Goal: Register for event/course

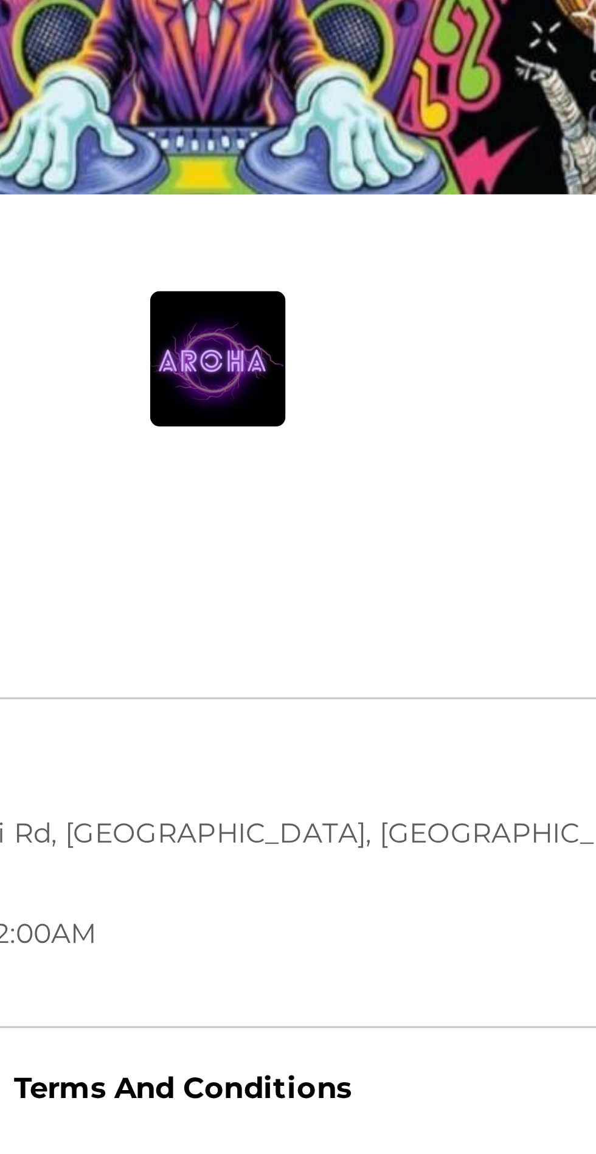
click at [431, 370] on button "Register" at bounding box center [469, 383] width 77 height 27
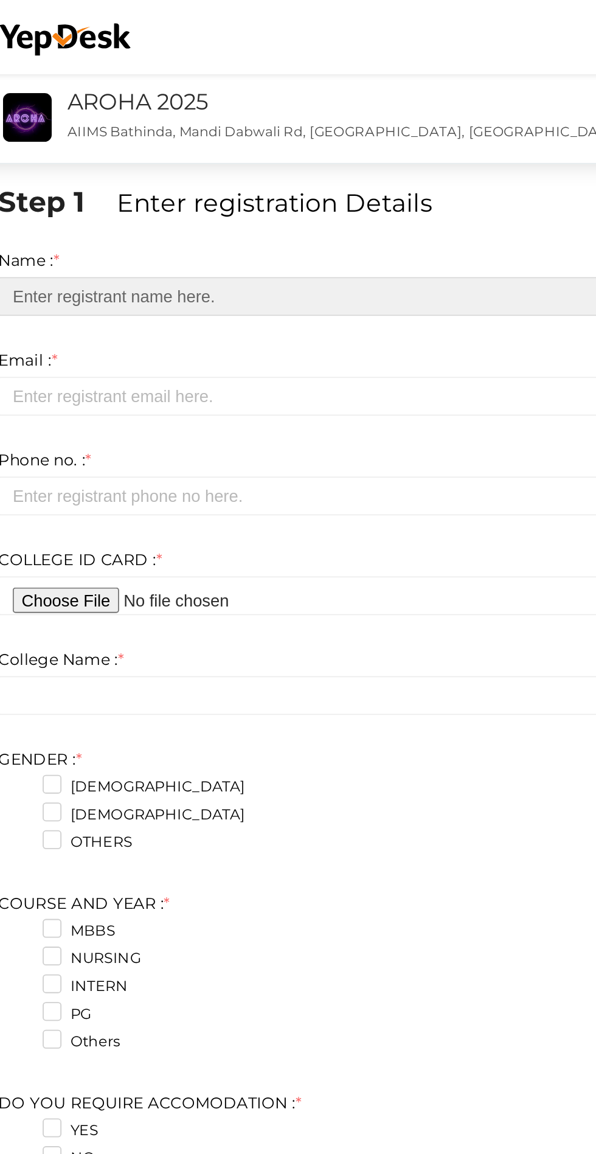
click at [206, 161] on input "text" at bounding box center [298, 162] width 420 height 21
type input "Zeeshan mohiuddin dar"
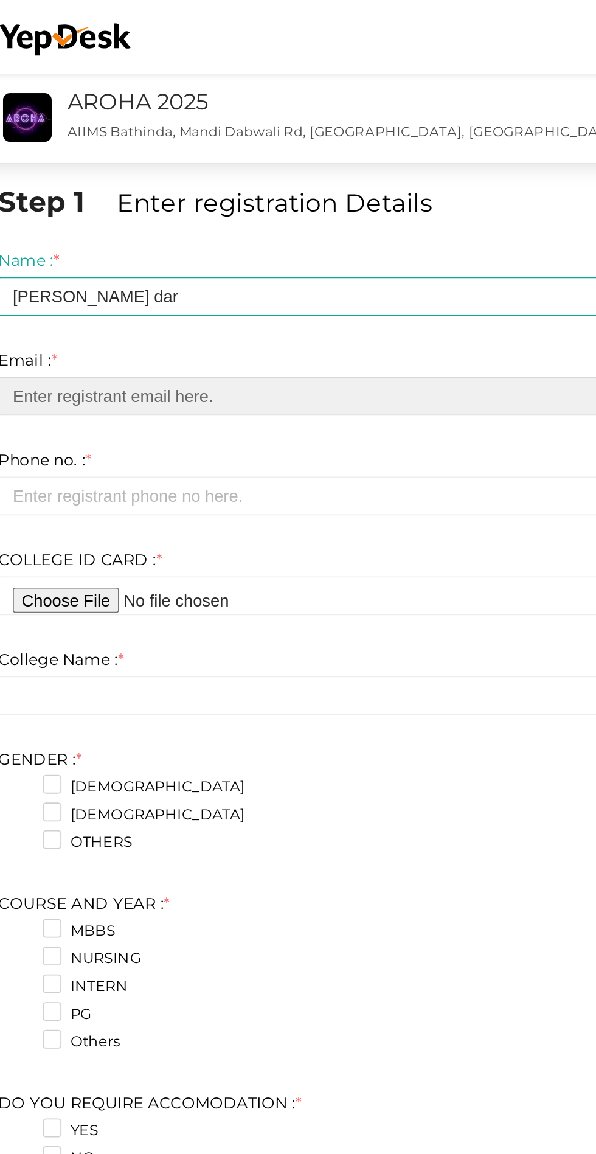
click at [142, 219] on input "email" at bounding box center [298, 217] width 420 height 21
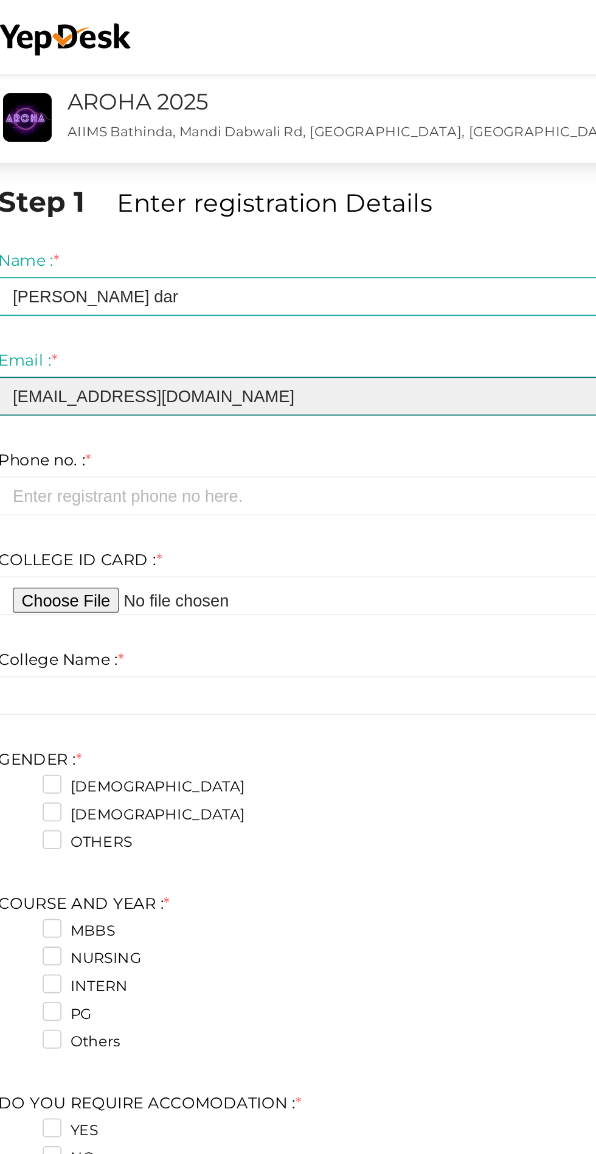
type input "mohiuddinzeeshan8@gmail.com"
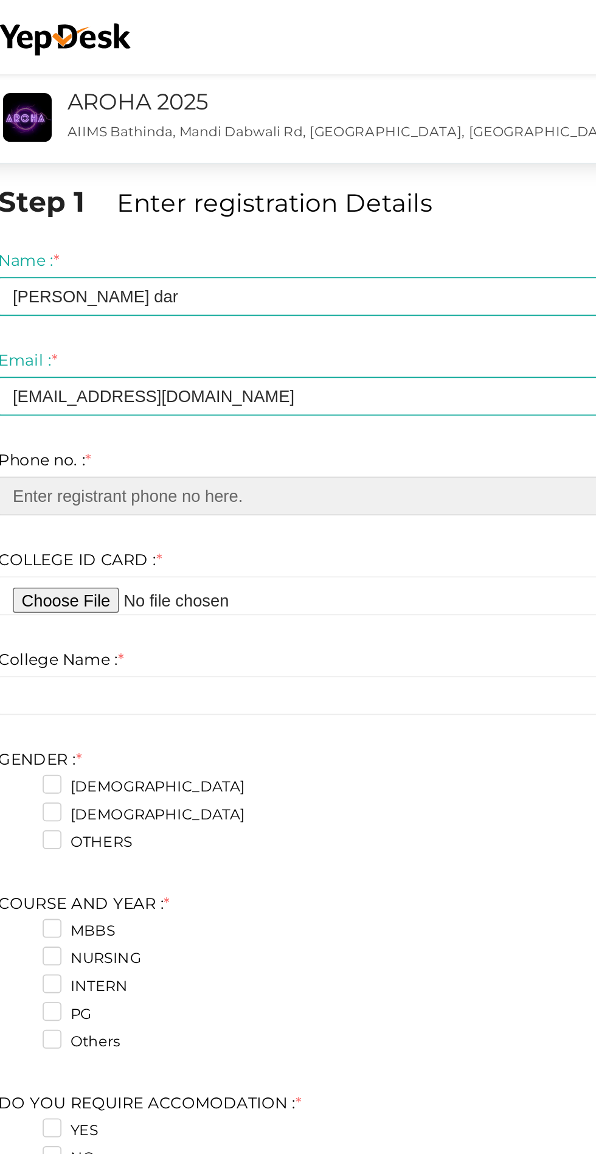
click at [244, 271] on input "number" at bounding box center [298, 272] width 420 height 21
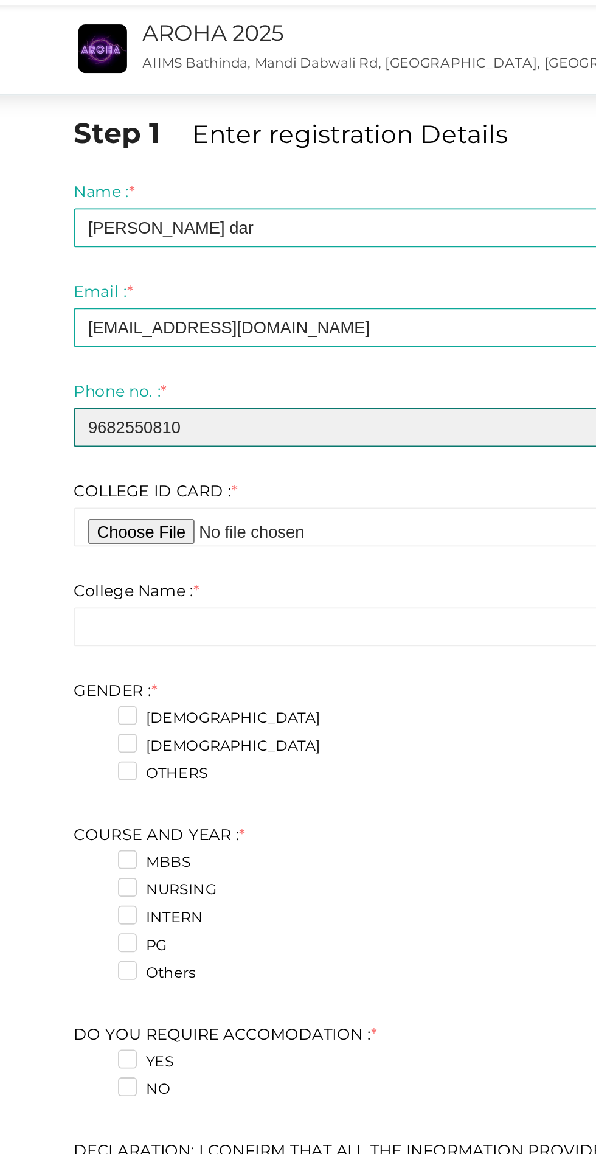
type input "9682550810"
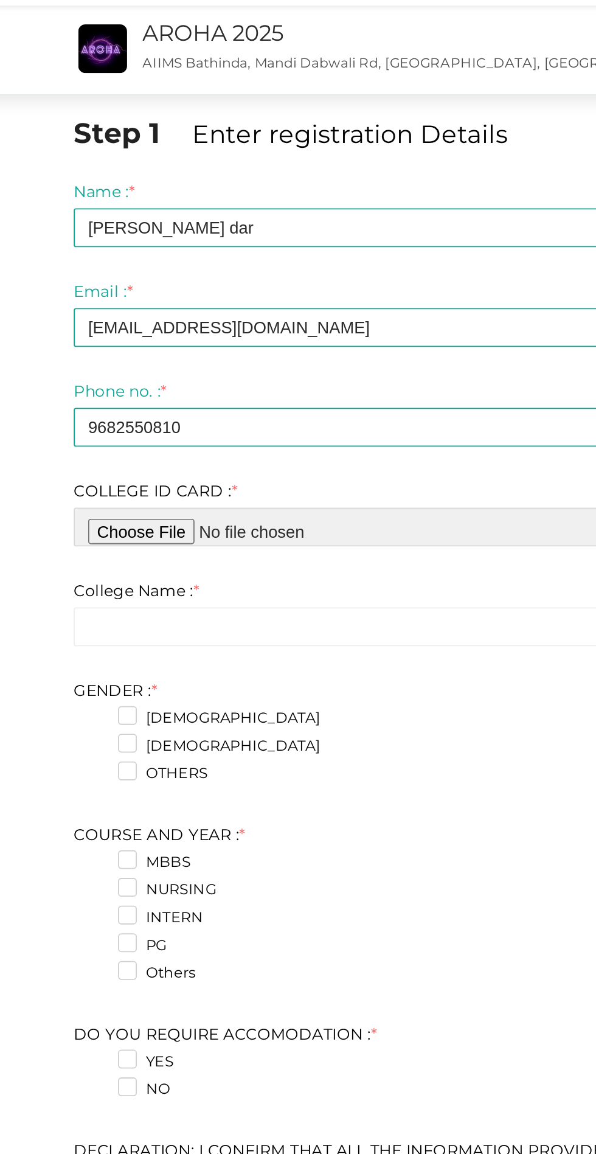
click at [192, 325] on input "file" at bounding box center [298, 326] width 420 height 21
click at [214, 326] on input "file" at bounding box center [298, 326] width 420 height 21
click at [187, 328] on input "file" at bounding box center [298, 326] width 420 height 21
click at [208, 327] on input "file" at bounding box center [298, 326] width 420 height 21
click at [199, 332] on input "file" at bounding box center [298, 326] width 420 height 21
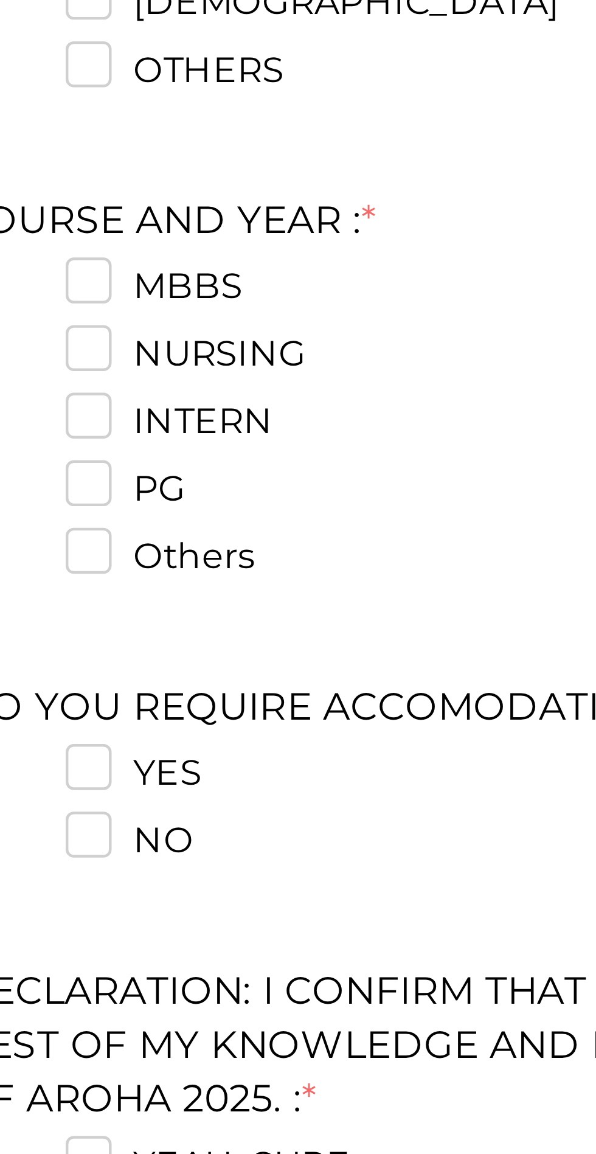
click at [117, 575] on label "Others" at bounding box center [134, 572] width 43 height 12
click at [100, 568] on YEAR\+4 "Others" at bounding box center [100, 568] width 0 height 0
click at [116, 571] on label "Others" at bounding box center [134, 572] width 43 height 12
click at [100, 568] on YEAR\+4 "Others" at bounding box center [100, 568] width 0 height 0
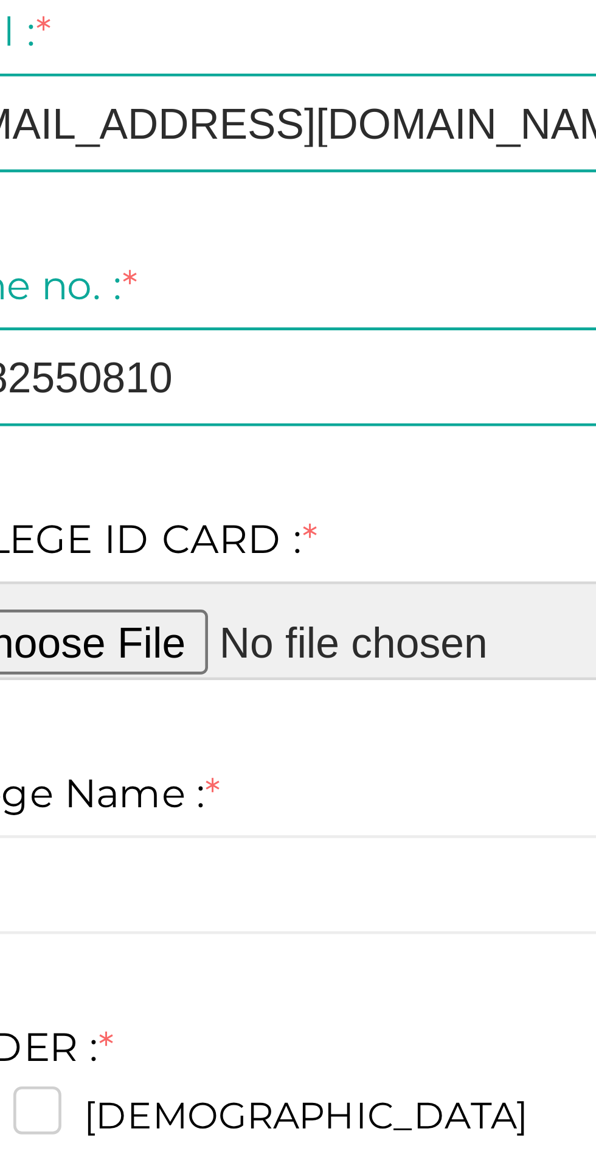
click at [182, 328] on input "file" at bounding box center [298, 326] width 420 height 21
click at [179, 334] on input "file" at bounding box center [298, 326] width 420 height 21
click at [180, 328] on input "file" at bounding box center [298, 326] width 420 height 21
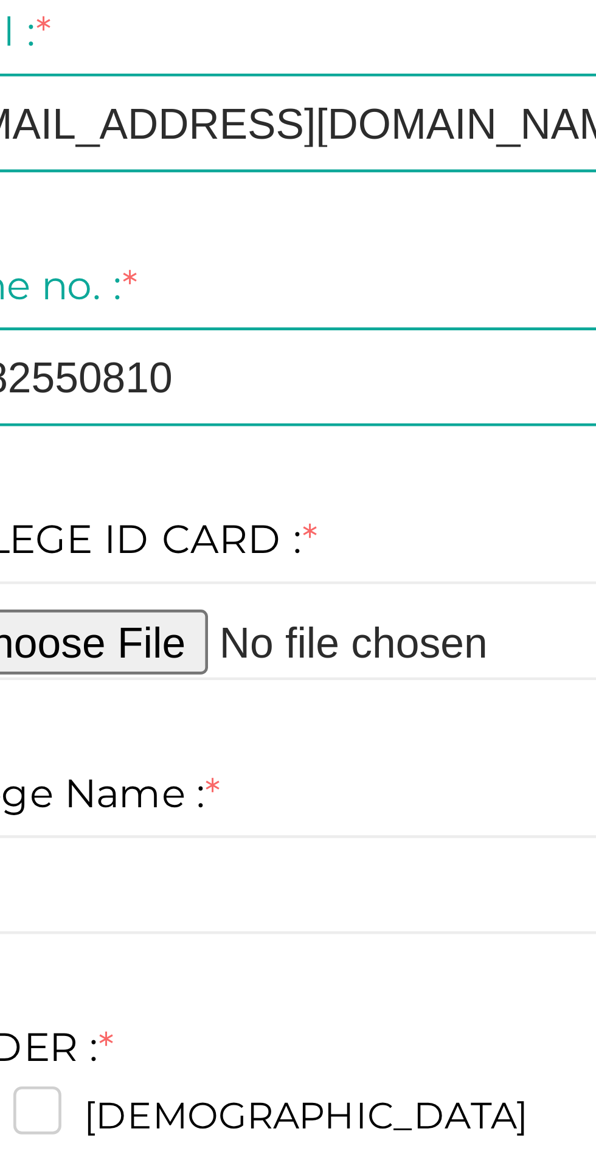
click at [174, 335] on input "file" at bounding box center [298, 326] width 420 height 21
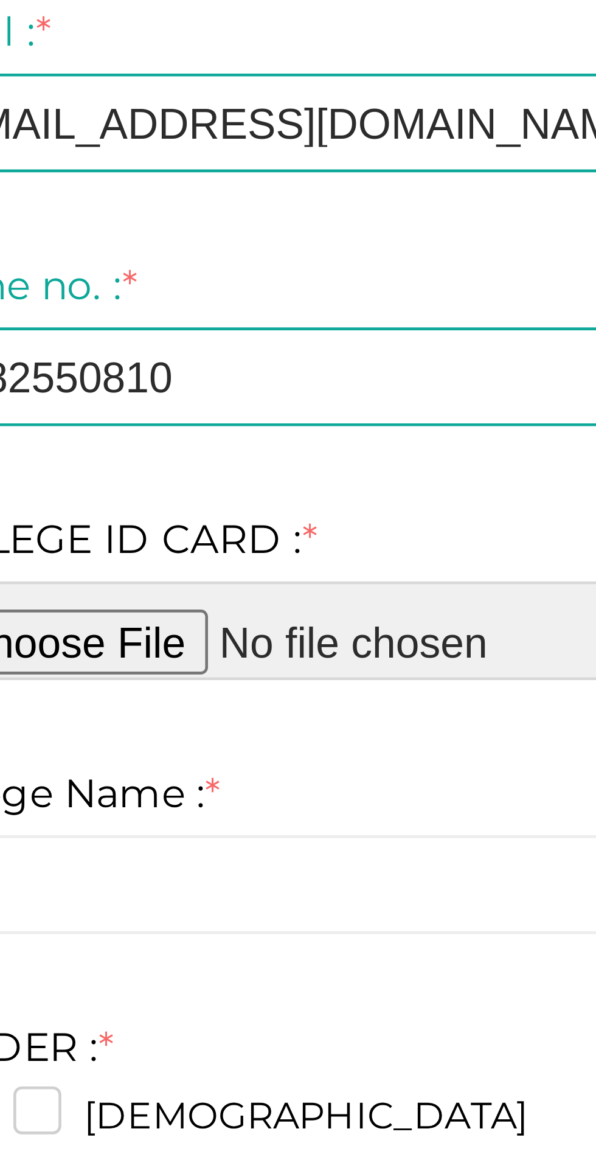
click at [177, 334] on input "file" at bounding box center [298, 326] width 420 height 21
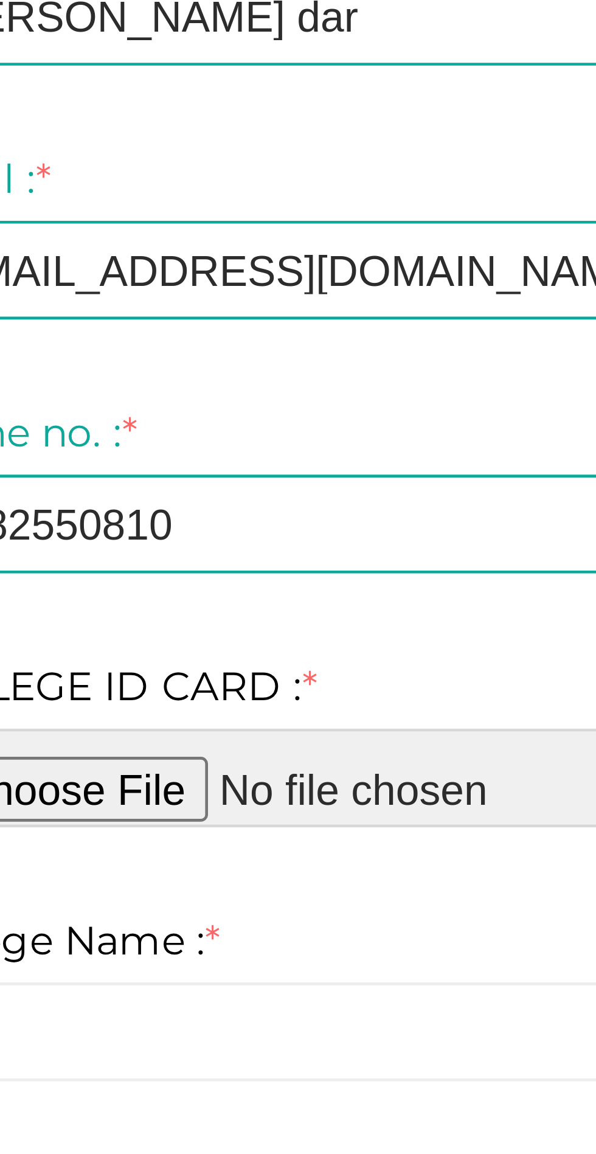
click at [168, 326] on input "file" at bounding box center [298, 326] width 420 height 21
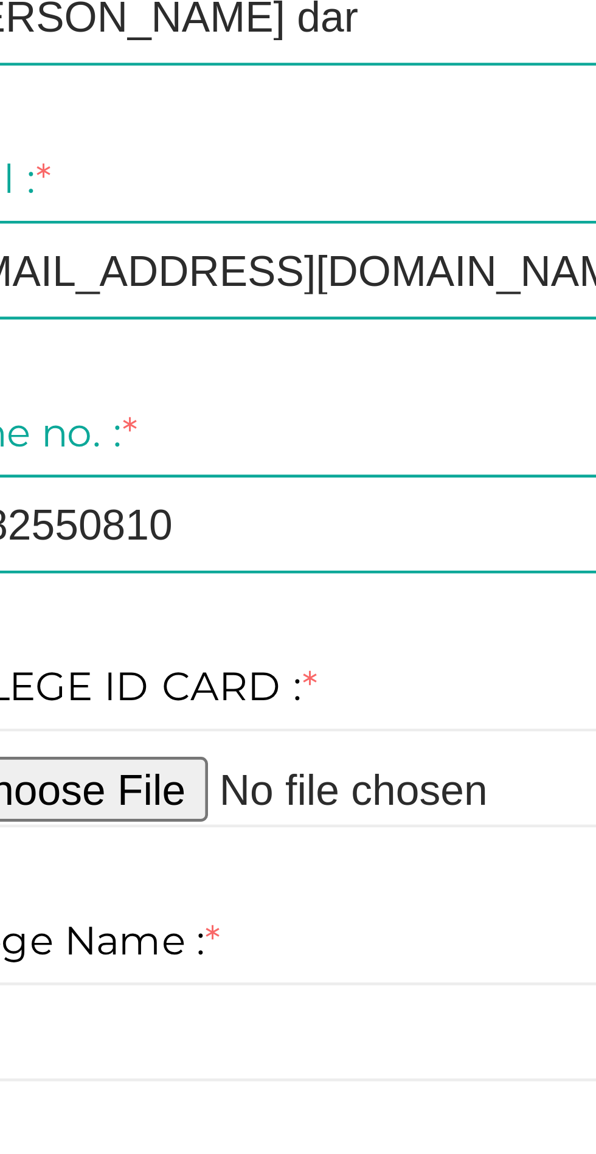
click at [175, 310] on span "*" at bounding box center [176, 307] width 3 height 11
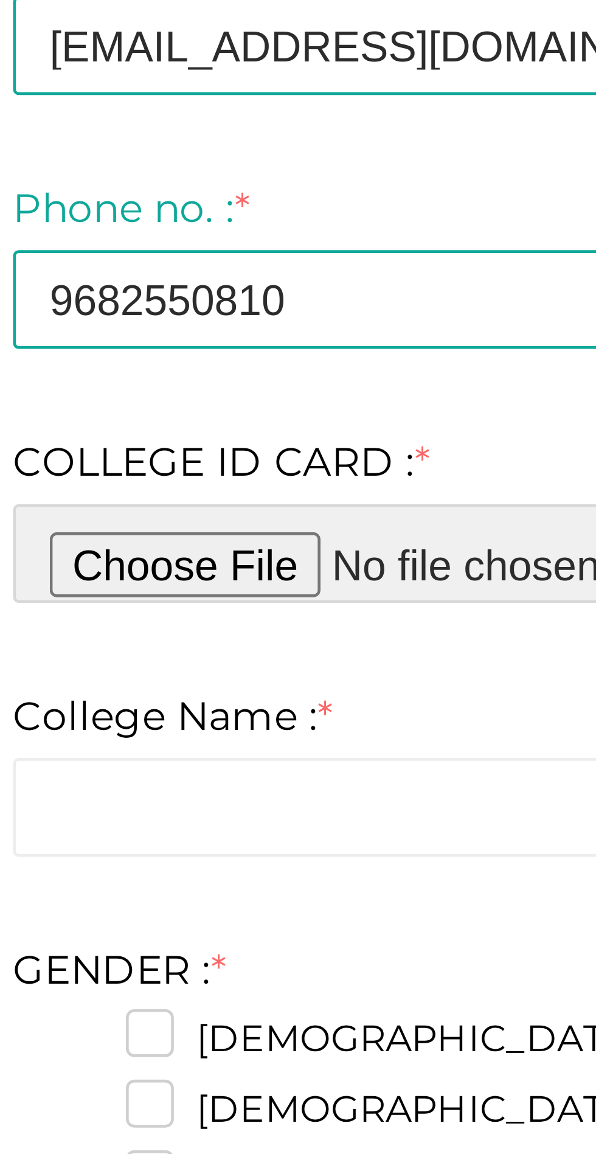
click at [162, 329] on input "file" at bounding box center [298, 326] width 420 height 21
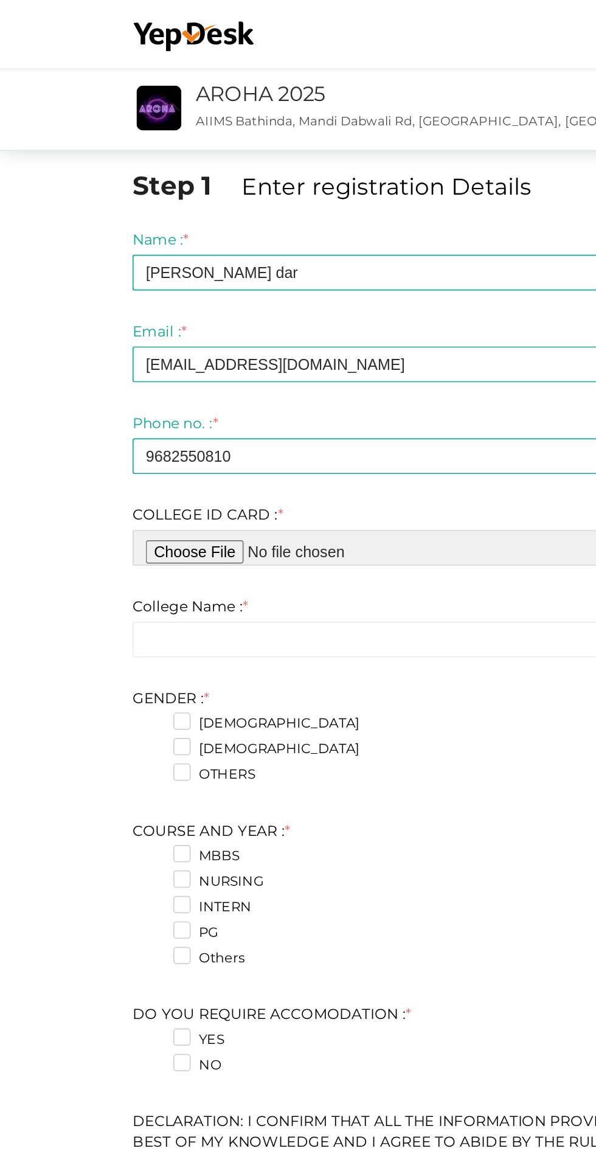
click at [164, 330] on input "file" at bounding box center [298, 326] width 420 height 21
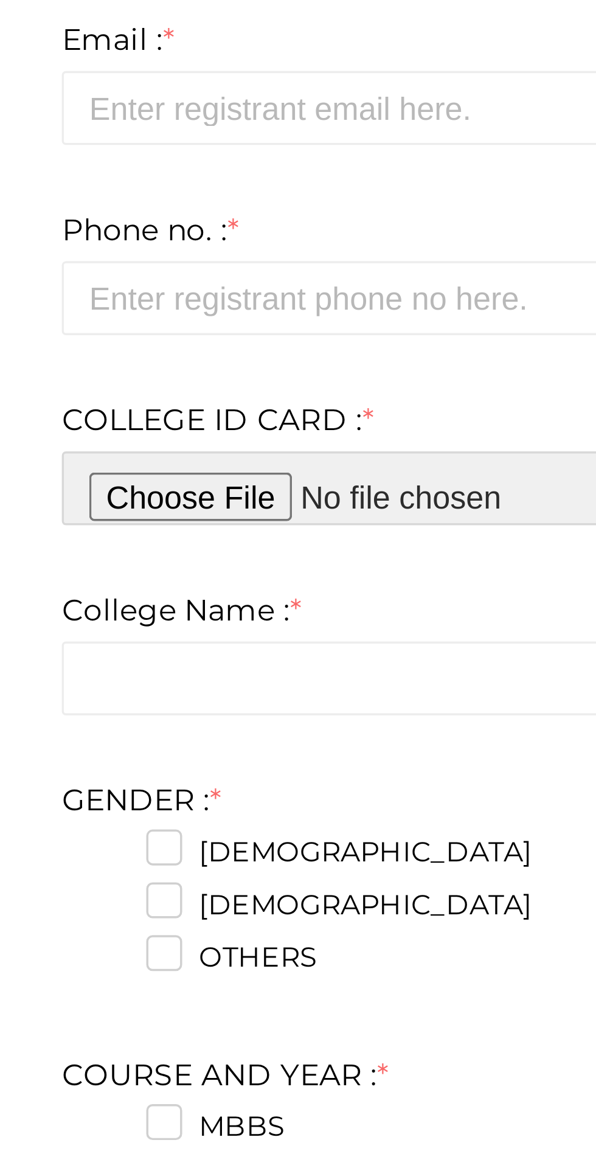
click at [173, 330] on input "file" at bounding box center [298, 326] width 420 height 21
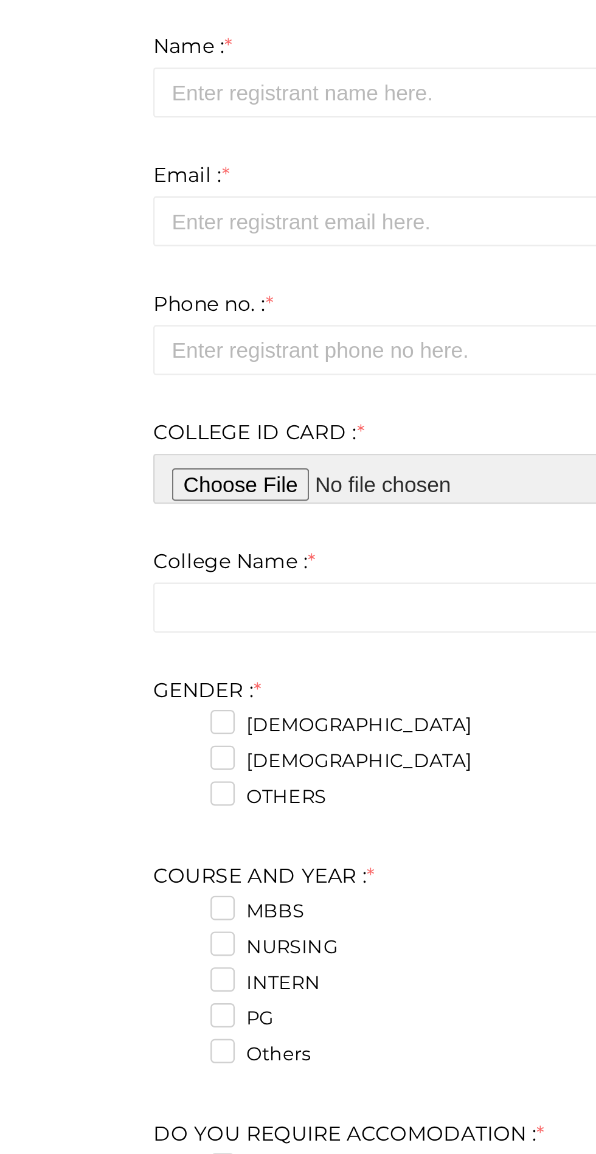
click at [122, 331] on input "file" at bounding box center [298, 326] width 420 height 21
click at [200, 325] on input "file" at bounding box center [298, 326] width 420 height 21
click at [191, 328] on input "file" at bounding box center [298, 326] width 420 height 21
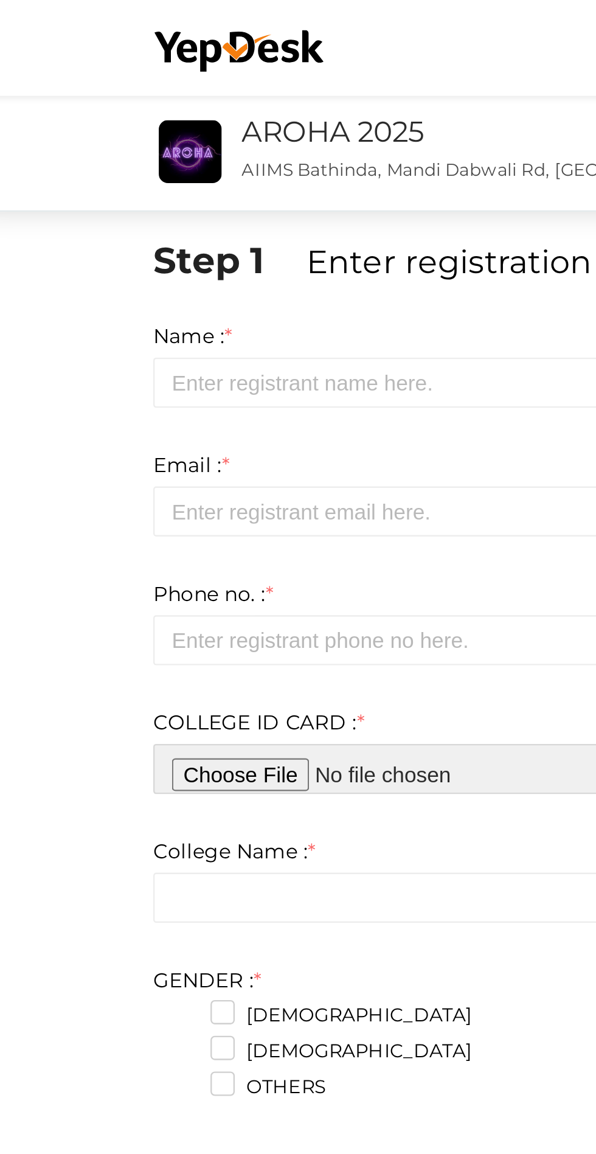
click at [221, 318] on input "file" at bounding box center [298, 326] width 420 height 21
